Goal: Find specific page/section: Find specific page/section

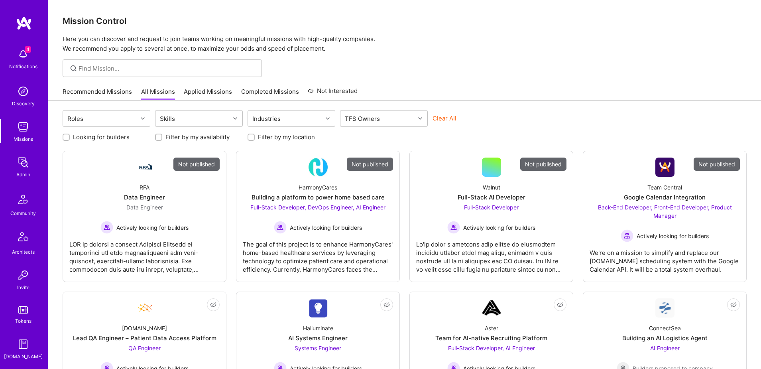
scroll to position [140, 0]
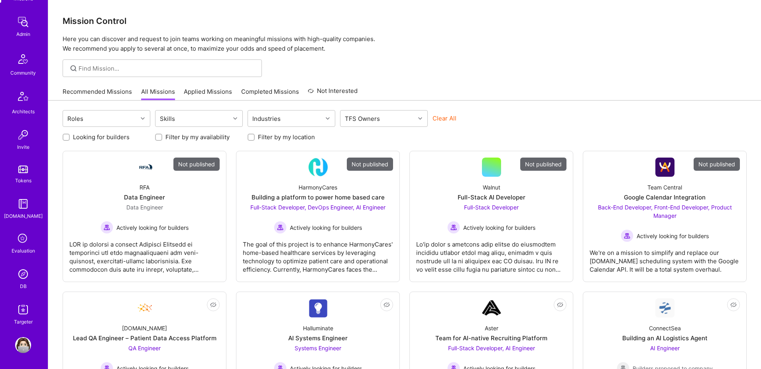
click at [25, 275] on img at bounding box center [23, 274] width 16 height 16
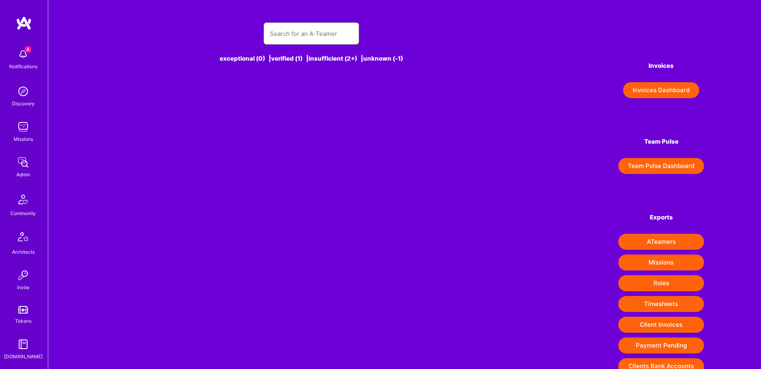
click at [304, 40] on input "text" at bounding box center [311, 34] width 83 height 20
type input "[URL][DOMAIN_NAME]"
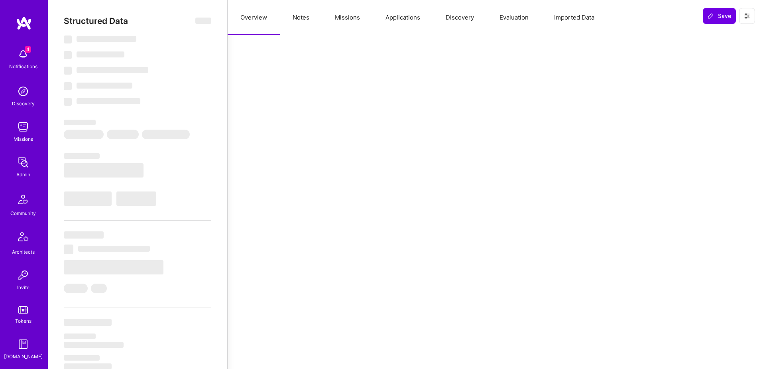
select select "Right Now"
select select "5"
select select "7"
select select "6"
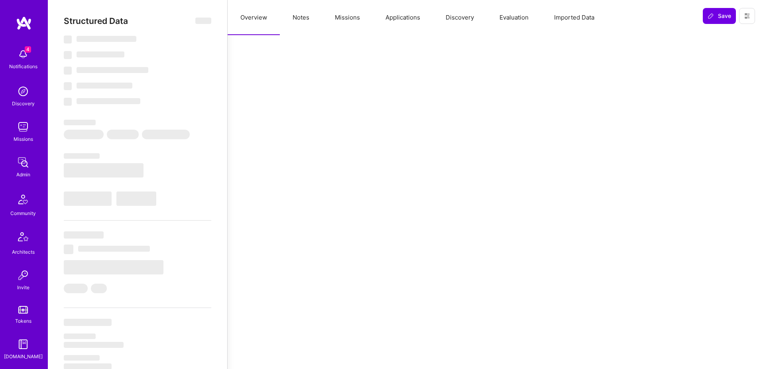
select select "US"
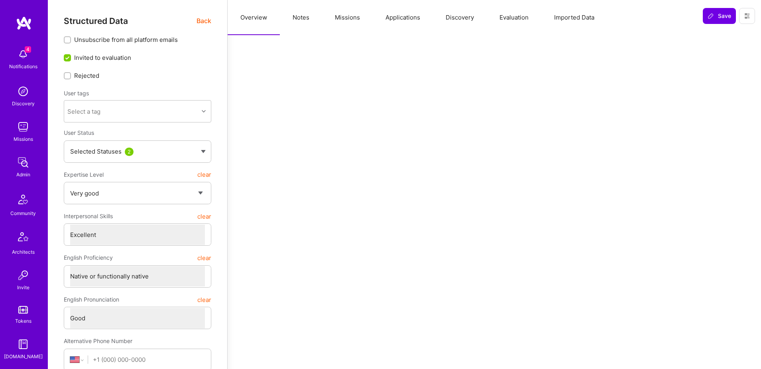
click at [349, 20] on button "Missions" at bounding box center [347, 17] width 51 height 35
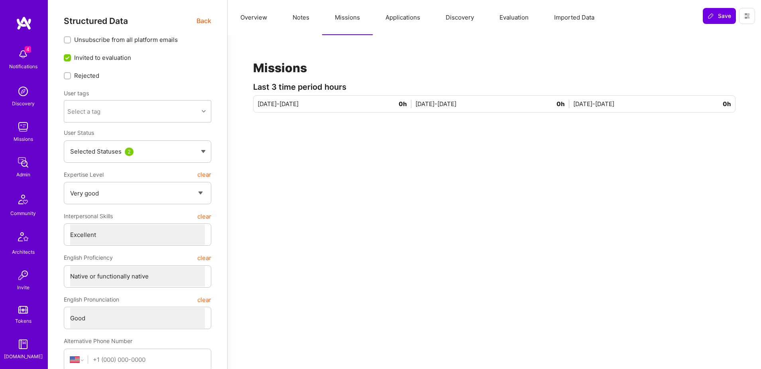
click at [422, 17] on button "Applications" at bounding box center [402, 17] width 60 height 35
